Goal: Transaction & Acquisition: Purchase product/service

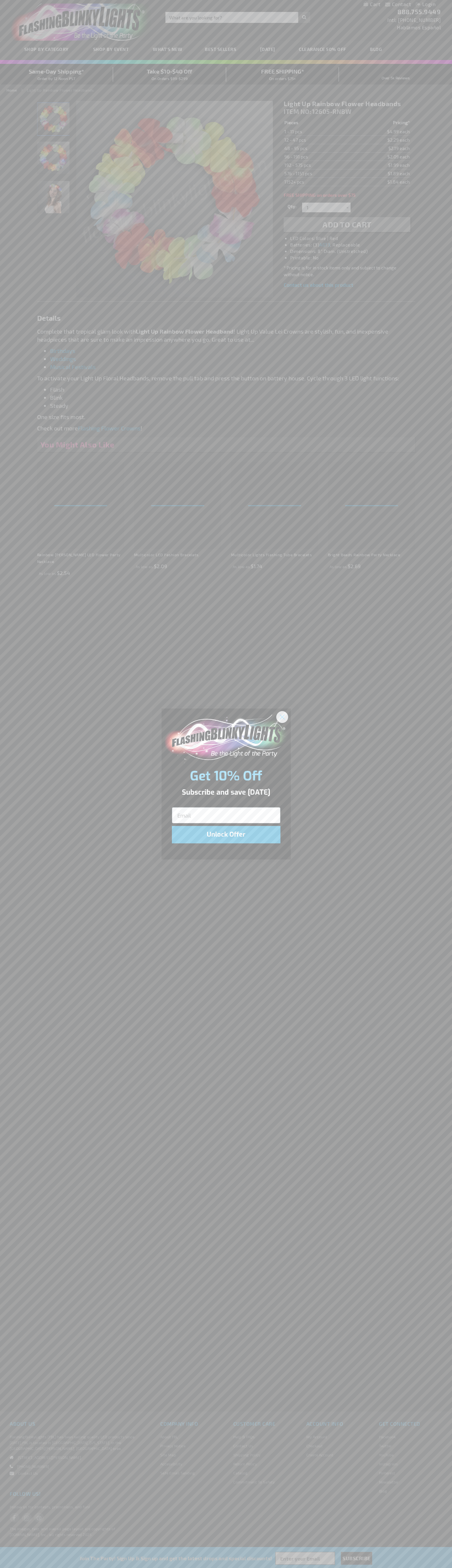
click at [282, 716] on icon "Close dialog" at bounding box center [281, 716] width 4 height 4
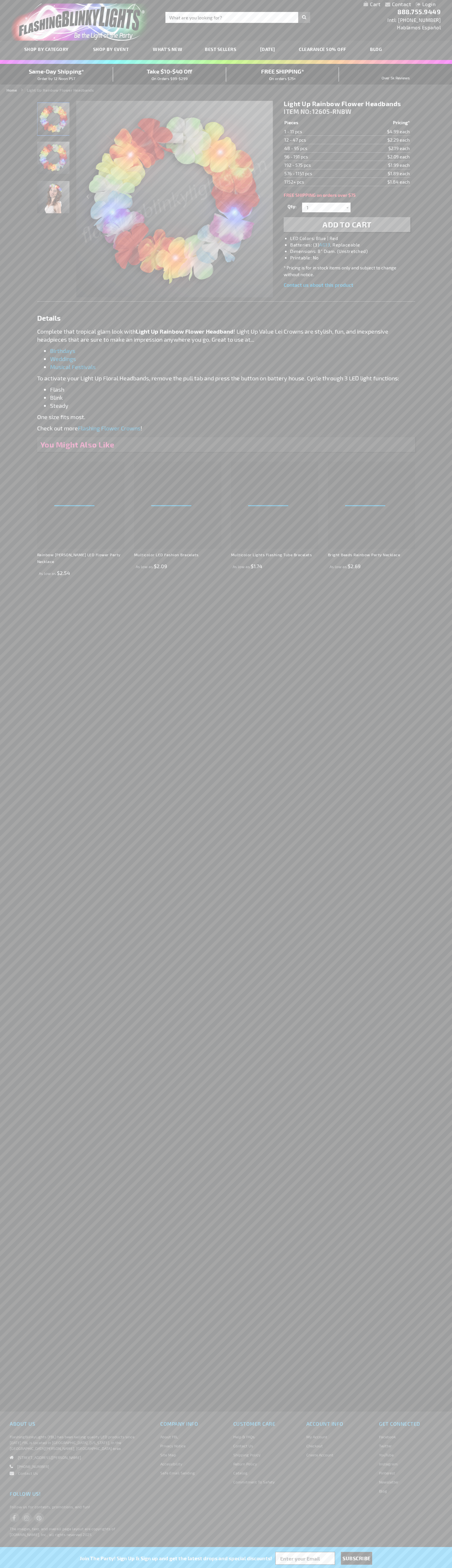
click at [347, 104] on h1 "Light Up Rainbow Flower Headbands" at bounding box center [346, 103] width 126 height 8
click at [347, 225] on span "Add to Cart" at bounding box center [347, 224] width 49 height 9
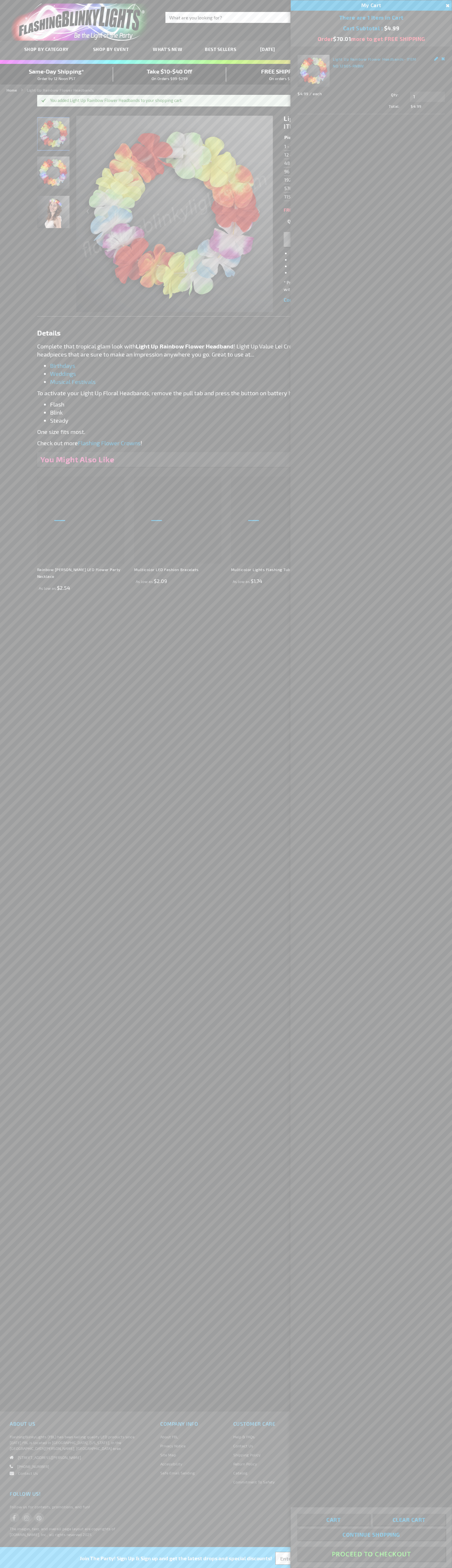
click at [371, 1554] on button "Proceed To Checkout" at bounding box center [371, 1554] width 148 height 15
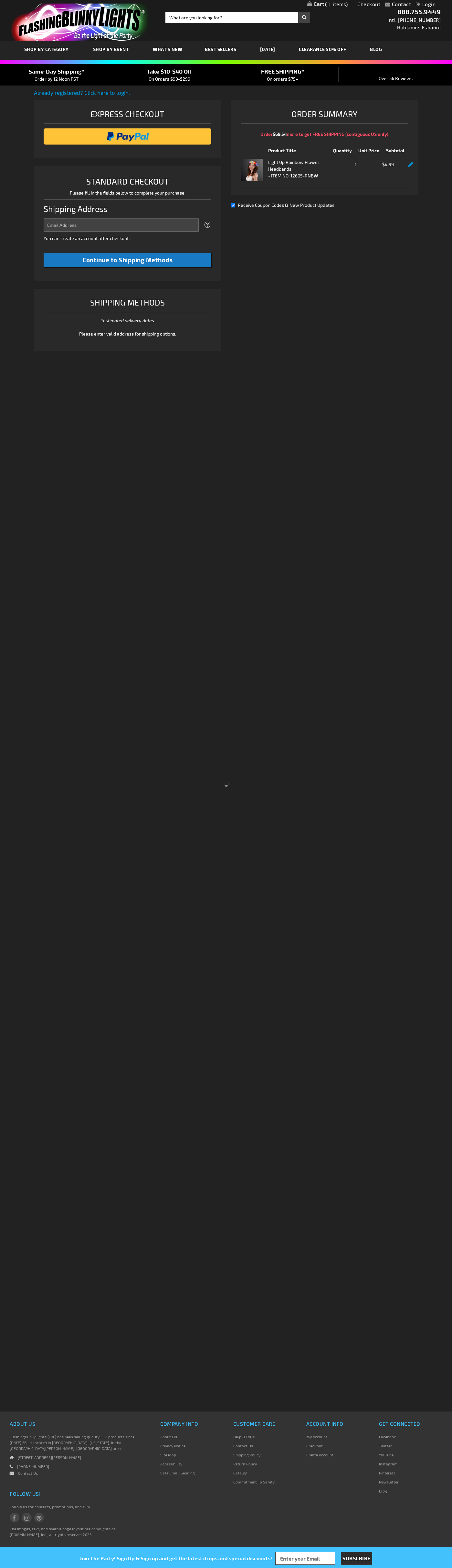
select select "US"
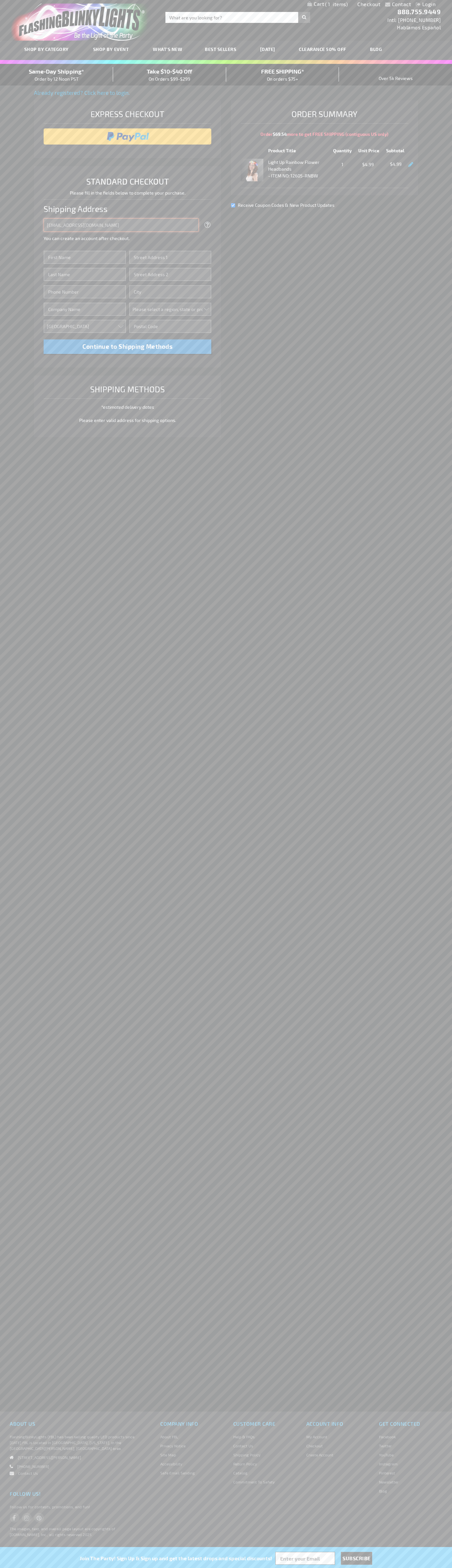
type input "[EMAIL_ADDRESS][DOMAIN_NAME]"
type input "John"
type input "4021 Vernon Avenue"
type input "First floor"
type input "st. louis park"
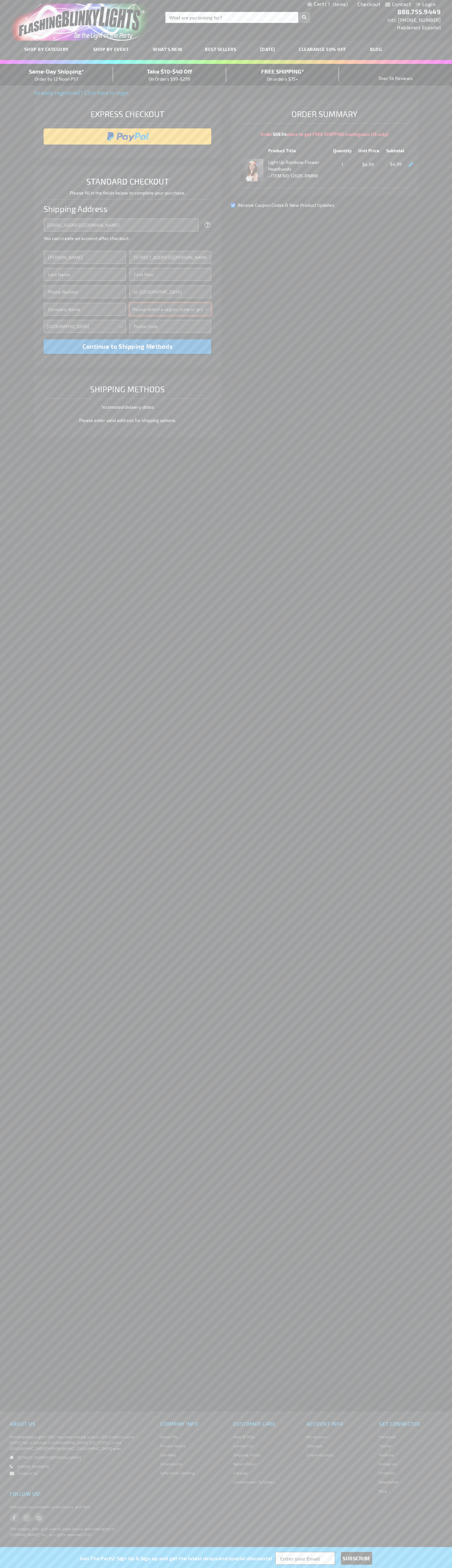
select select "34"
type input "55416"
type input "Smith"
type input "6502530000"
